Goal: Navigation & Orientation: Find specific page/section

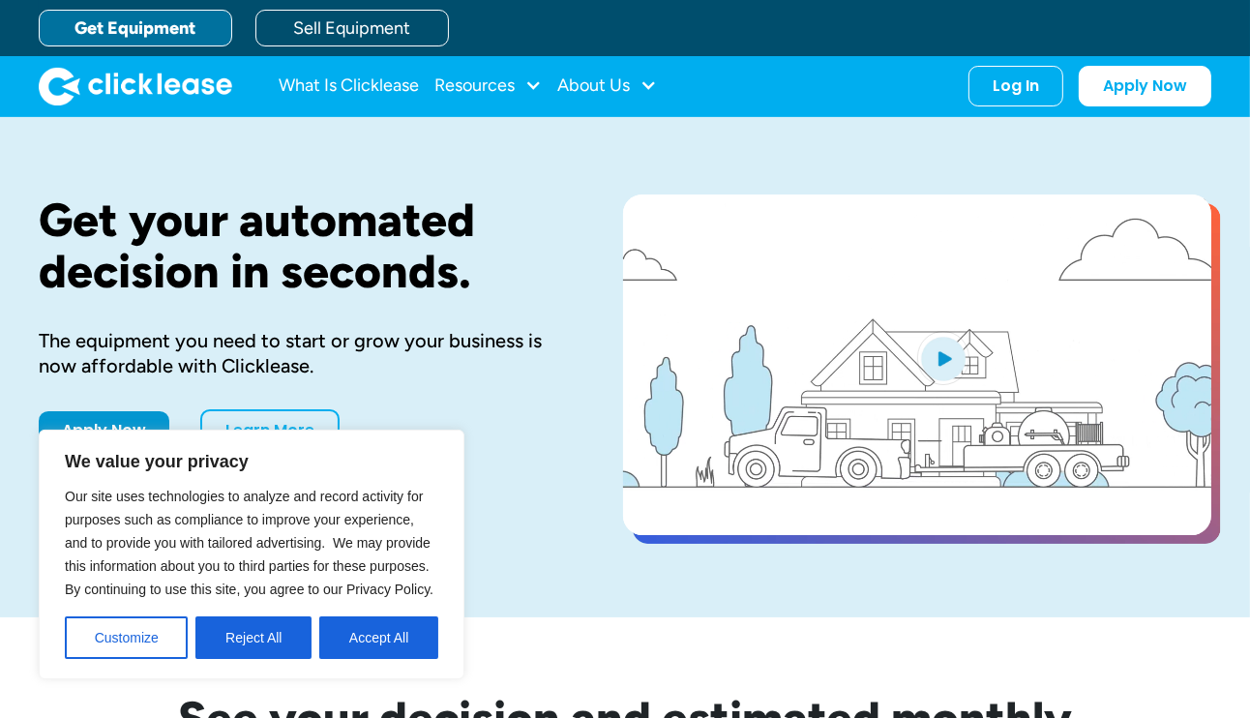
click at [238, 647] on button "Reject All" at bounding box center [254, 638] width 116 height 43
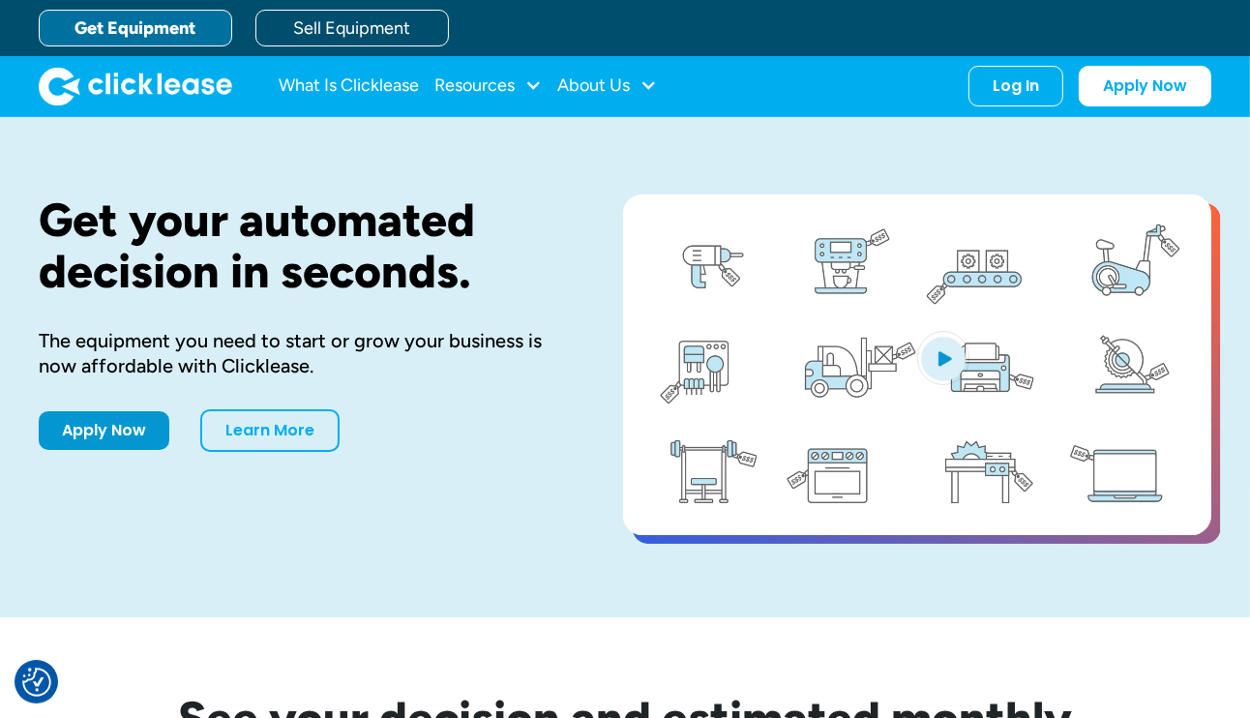
click at [372, 99] on link "What Is Clicklease" at bounding box center [349, 86] width 140 height 39
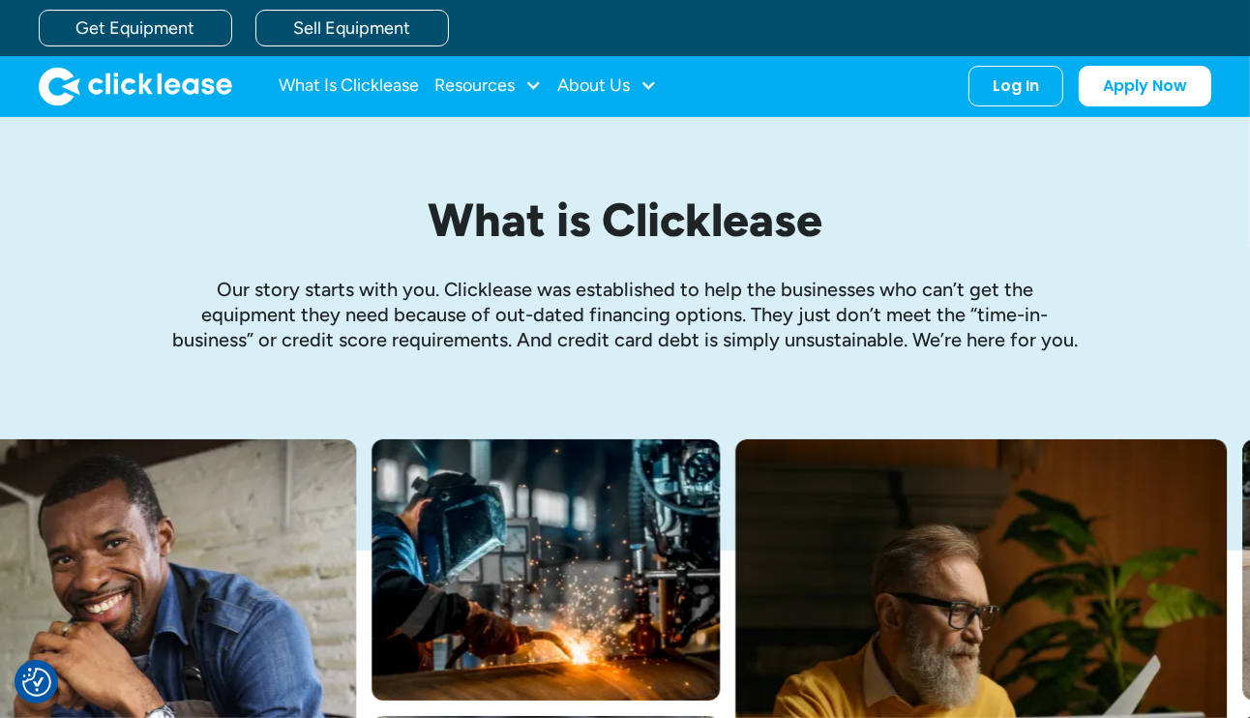
click at [353, 28] on link "Sell Equipment" at bounding box center [353, 28] width 194 height 37
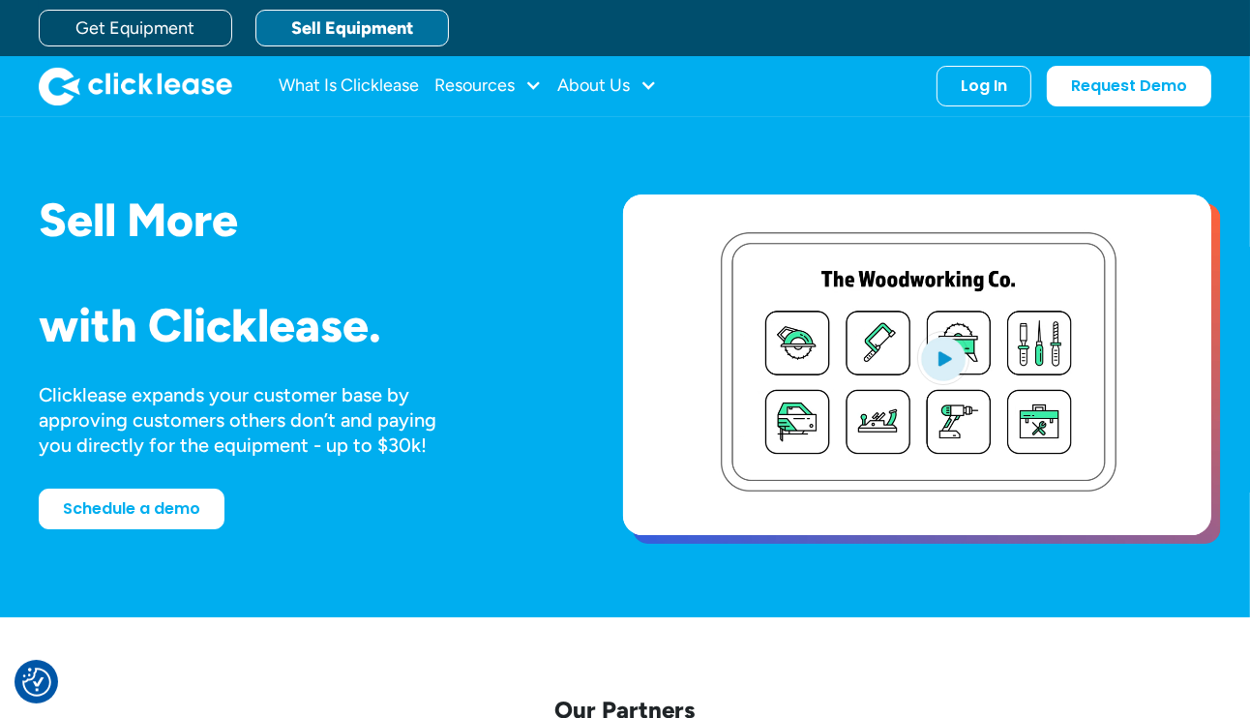
click at [166, 39] on link "Get Equipment" at bounding box center [136, 28] width 194 height 37
